Goal: Information Seeking & Learning: Find specific page/section

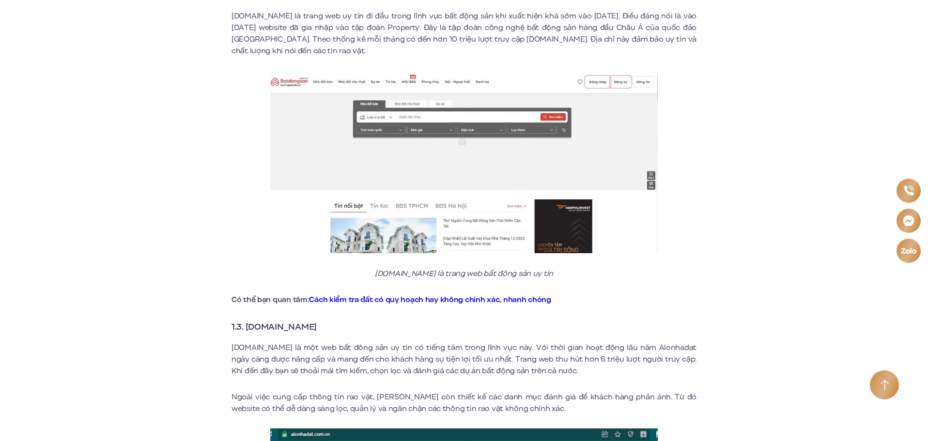
scroll to position [904, 0]
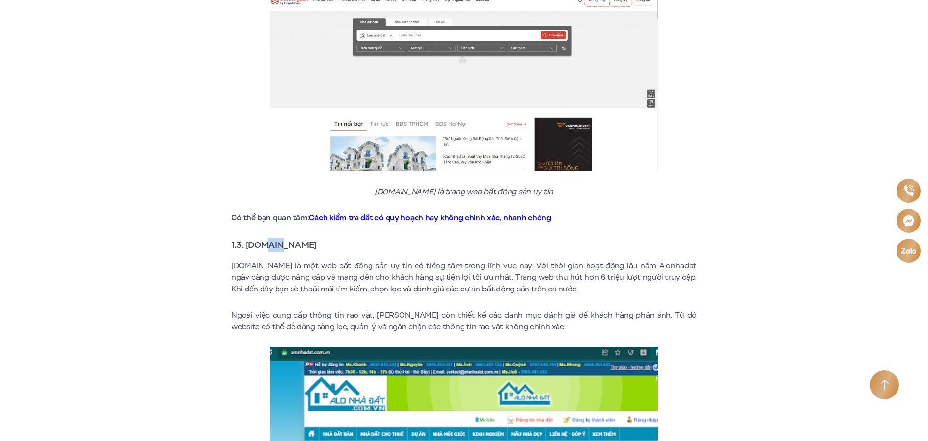
drag, startPoint x: 273, startPoint y: 233, endPoint x: 296, endPoint y: 230, distance: 24.0
click at [287, 239] on strong "1.3. [DOMAIN_NAME]" at bounding box center [273, 245] width 85 height 13
click at [315, 239] on strong "1.3. [DOMAIN_NAME]" at bounding box center [273, 245] width 85 height 13
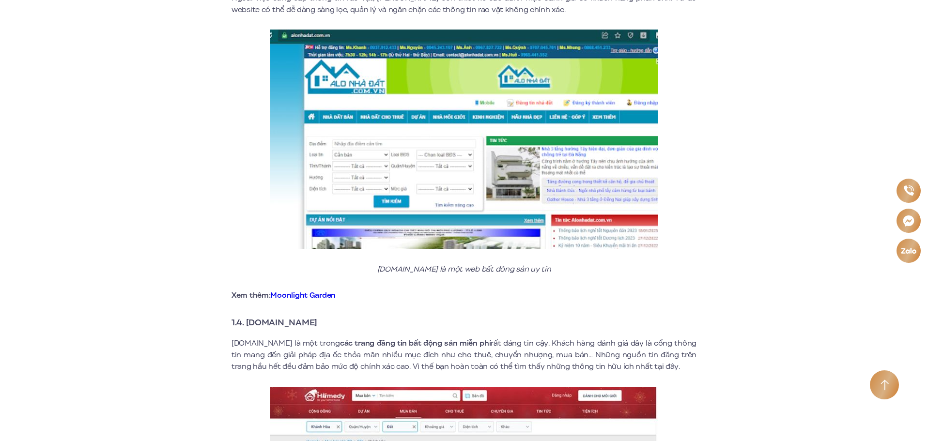
scroll to position [1243, 0]
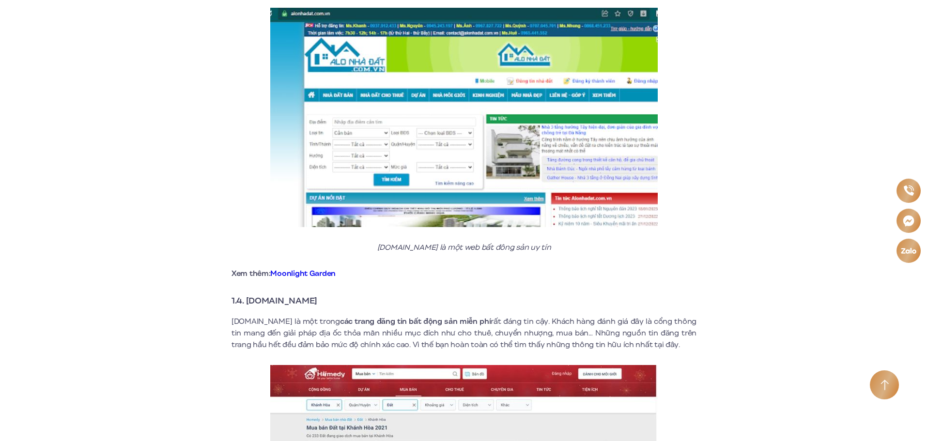
drag, startPoint x: 306, startPoint y: 293, endPoint x: 289, endPoint y: 290, distance: 17.6
click at [294, 294] on h3 "1.4. [DOMAIN_NAME]" at bounding box center [463, 301] width 465 height 14
drag, startPoint x: 289, startPoint y: 290, endPoint x: 259, endPoint y: 290, distance: 30.0
click at [259, 294] on strong "1.4. [DOMAIN_NAME]" at bounding box center [274, 300] width 86 height 13
click at [260, 294] on strong "1.4. [DOMAIN_NAME]" at bounding box center [274, 300] width 86 height 13
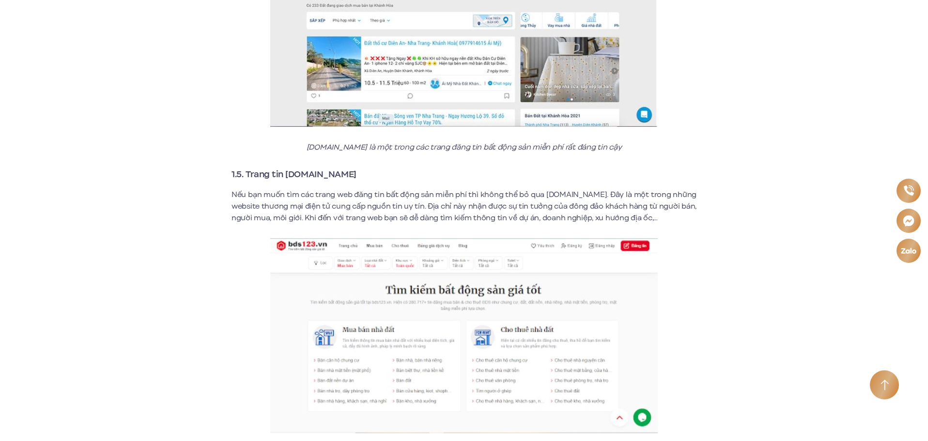
scroll to position [1695, 0]
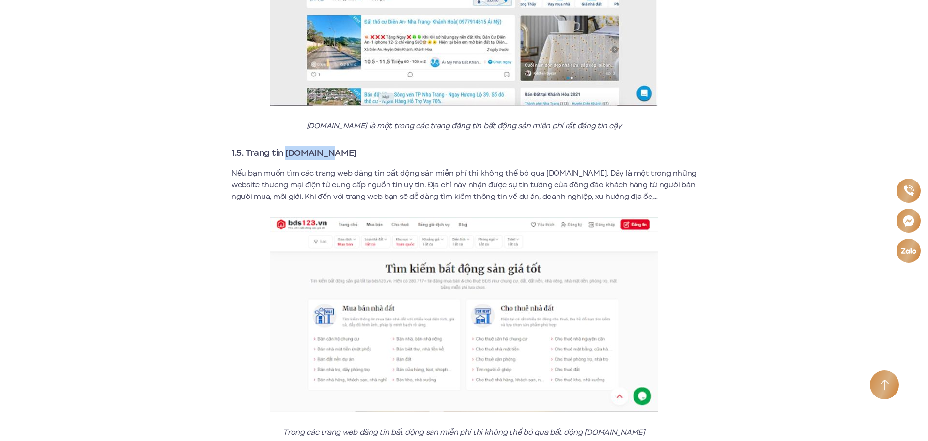
drag, startPoint x: 326, startPoint y: 139, endPoint x: 288, endPoint y: 140, distance: 38.3
click at [288, 147] on strong "1.5. Trang tin [DOMAIN_NAME]" at bounding box center [293, 153] width 125 height 13
copy strong "[DOMAIN_NAME]"
